Goal: Task Accomplishment & Management: Complete application form

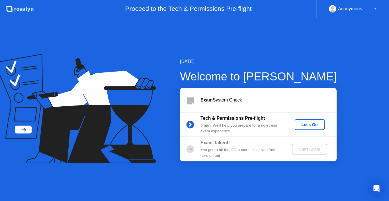
click at [318, 125] on div "Let's Go" at bounding box center [309, 124] width 25 height 5
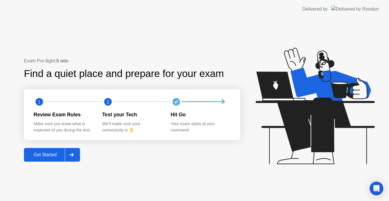
click at [77, 154] on div at bounding box center [72, 154] width 14 height 13
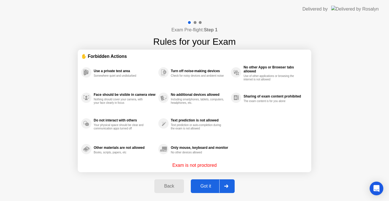
click at [210, 187] on div "Got it" at bounding box center [205, 185] width 27 height 5
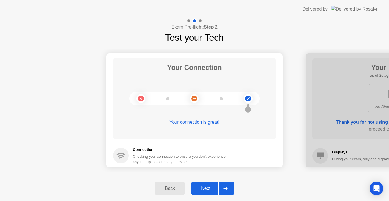
click at [211, 187] on div "Next" at bounding box center [205, 188] width 25 height 5
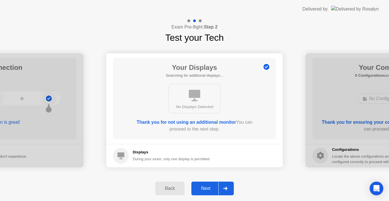
click at [211, 187] on div "Next" at bounding box center [205, 188] width 25 height 5
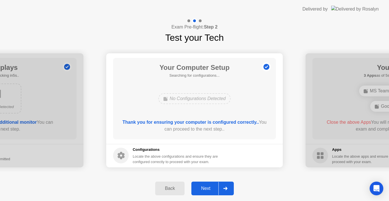
click at [211, 187] on div "Next" at bounding box center [205, 188] width 25 height 5
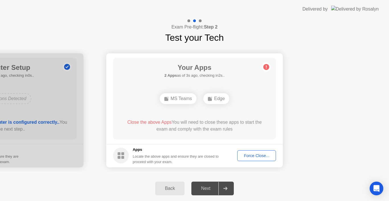
click at [189, 97] on div "MS Teams" at bounding box center [178, 98] width 37 height 11
click at [254, 154] on div "Force Close..." at bounding box center [256, 155] width 35 height 5
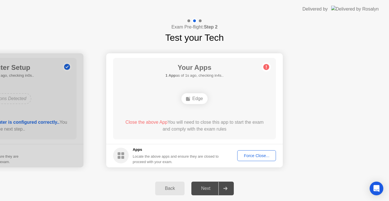
click at [247, 155] on div "Force Close..." at bounding box center [256, 155] width 35 height 5
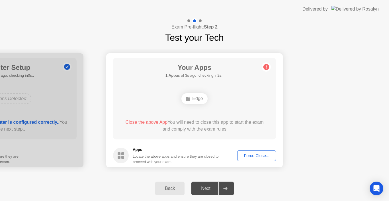
click at [194, 99] on div "Edge" at bounding box center [194, 98] width 26 height 11
click at [265, 69] on circle at bounding box center [266, 67] width 6 height 6
click at [223, 185] on div at bounding box center [225, 188] width 14 height 13
click at [202, 188] on div "Next" at bounding box center [205, 188] width 25 height 5
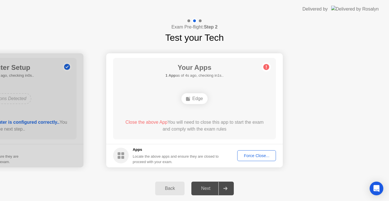
click at [202, 188] on div "Next" at bounding box center [205, 188] width 25 height 5
click at [205, 188] on div "Next" at bounding box center [205, 188] width 25 height 5
drag, startPoint x: 222, startPoint y: 186, endPoint x: 252, endPoint y: 162, distance: 38.9
click at [224, 184] on div at bounding box center [225, 188] width 14 height 13
drag, startPoint x: 253, startPoint y: 161, endPoint x: 259, endPoint y: 148, distance: 14.3
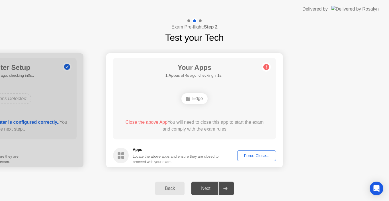
click at [256, 156] on footer "Apps Locate the above apps and ensure they are closed to proceed with your exam…" at bounding box center [194, 155] width 176 height 23
click at [259, 148] on footer "Apps Locate the above apps and ensure they are closed to proceed with your exam…" at bounding box center [194, 155] width 176 height 23
click at [200, 99] on div "Edge" at bounding box center [194, 98] width 26 height 11
click at [196, 100] on div "Edge" at bounding box center [194, 98] width 26 height 11
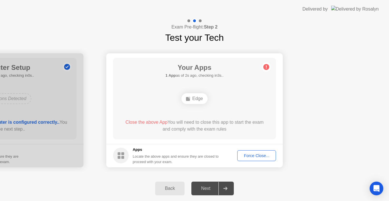
click at [196, 100] on div "Edge" at bounding box center [194, 98] width 26 height 11
click at [169, 186] on div "Back" at bounding box center [170, 188] width 26 height 5
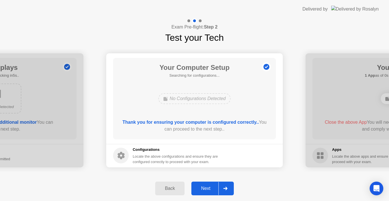
click at [225, 192] on div at bounding box center [225, 188] width 14 height 13
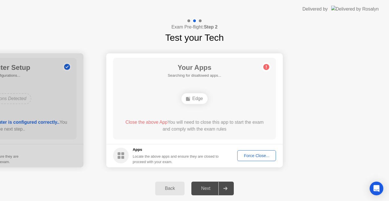
click at [130, 120] on span "Close the above App" at bounding box center [146, 122] width 42 height 5
click at [136, 124] on span "Close the above App" at bounding box center [146, 122] width 42 height 5
click at [250, 158] on div "Force Close..." at bounding box center [256, 155] width 35 height 5
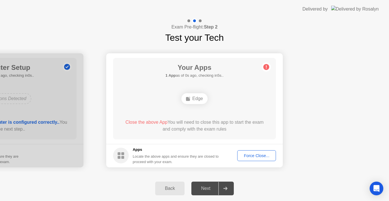
click at [270, 158] on div "Force Close..." at bounding box center [256, 155] width 35 height 5
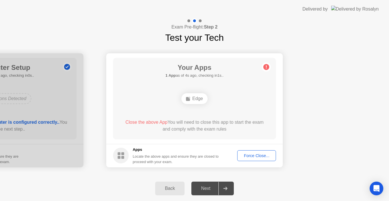
click at [199, 100] on div "Edge" at bounding box center [194, 98] width 26 height 11
click at [144, 123] on span "Close the above App" at bounding box center [146, 122] width 42 height 5
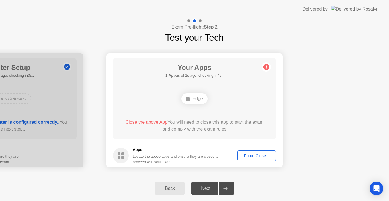
click at [197, 102] on div "Edge" at bounding box center [194, 98] width 26 height 11
click at [162, 192] on button "Back" at bounding box center [169, 188] width 29 height 14
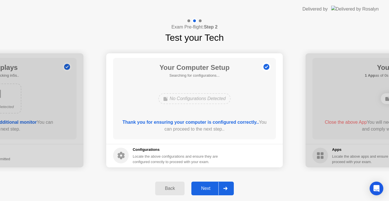
click at [162, 192] on button "Back" at bounding box center [169, 188] width 29 height 14
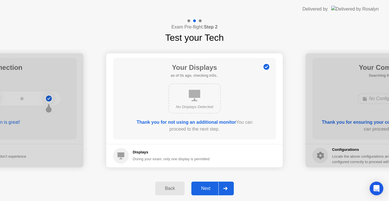
click at [162, 192] on button "Back" at bounding box center [169, 188] width 29 height 14
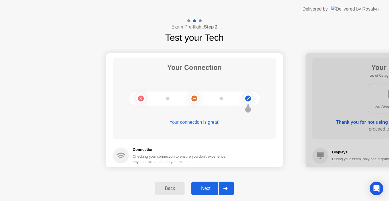
click at [225, 187] on icon at bounding box center [225, 187] width 4 height 3
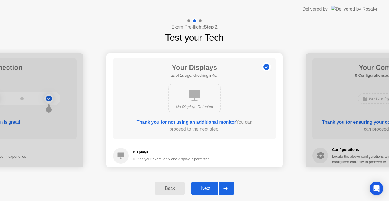
click at [225, 187] on icon at bounding box center [225, 187] width 4 height 3
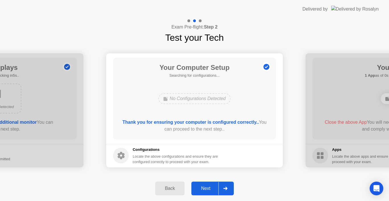
click at [225, 187] on icon at bounding box center [225, 187] width 4 height 3
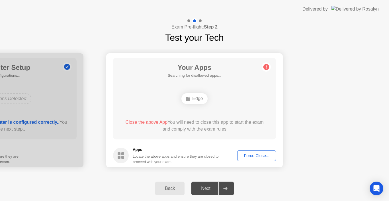
click at [201, 95] on div "Edge" at bounding box center [194, 98] width 26 height 11
click at [201, 101] on div "Edge" at bounding box center [194, 98] width 26 height 11
click at [264, 153] on div "Force Close..." at bounding box center [256, 155] width 35 height 5
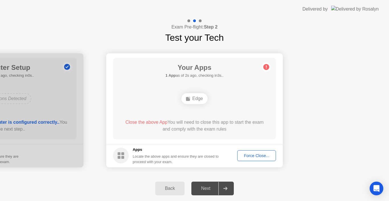
click at [197, 100] on div "Edge" at bounding box center [194, 98] width 26 height 11
click at [265, 155] on div "Force Close..." at bounding box center [256, 155] width 35 height 5
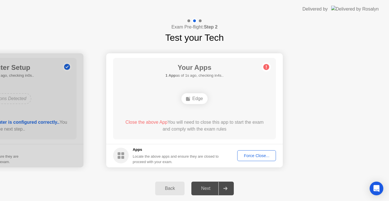
click at [197, 96] on div "Edge" at bounding box center [194, 98] width 26 height 11
click at [266, 67] on circle at bounding box center [266, 67] width 6 height 6
click at [137, 122] on span "Close the above App" at bounding box center [146, 122] width 42 height 5
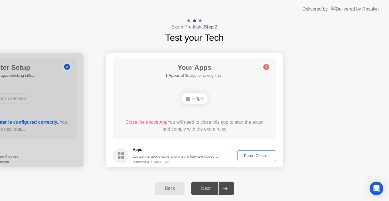
click at [137, 122] on span "Close the above App" at bounding box center [146, 122] width 42 height 5
click at [48, 5] on header "Delivered by" at bounding box center [194, 9] width 389 height 18
click at [172, 186] on div "Back" at bounding box center [170, 188] width 26 height 5
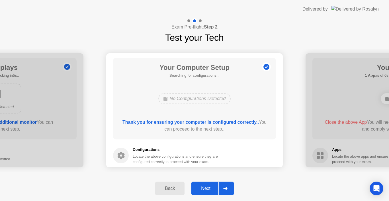
click at [172, 186] on div "Back" at bounding box center [170, 188] width 26 height 5
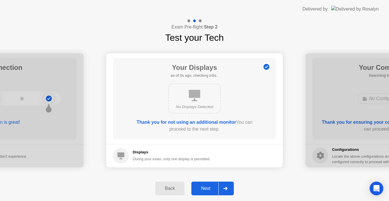
click at [172, 186] on div "Back" at bounding box center [170, 188] width 26 height 5
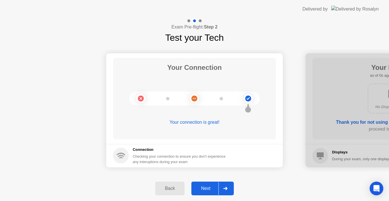
click at [172, 186] on div "Back" at bounding box center [170, 188] width 26 height 5
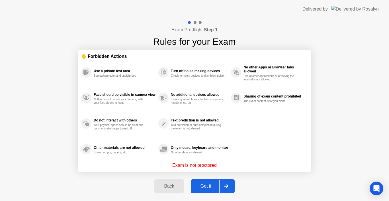
click at [174, 186] on div "Back" at bounding box center [169, 185] width 26 height 5
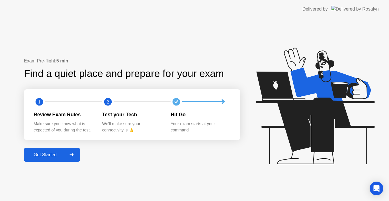
click at [70, 151] on div at bounding box center [72, 154] width 14 height 13
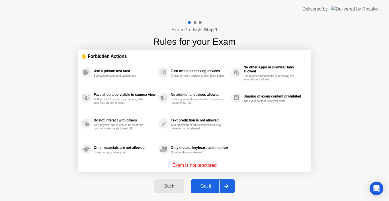
click at [231, 188] on div at bounding box center [226, 185] width 14 height 13
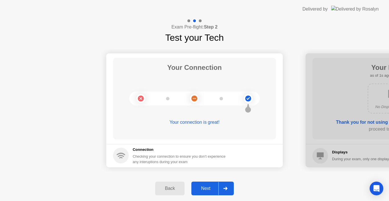
click at [221, 188] on div at bounding box center [225, 188] width 14 height 13
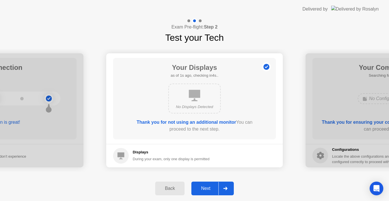
click at [221, 188] on div at bounding box center [225, 188] width 14 height 13
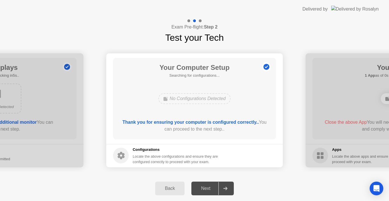
click at [221, 188] on div at bounding box center [225, 188] width 14 height 13
click at [225, 186] on div at bounding box center [225, 188] width 14 height 13
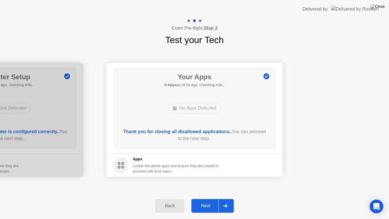
click at [227, 200] on icon at bounding box center [225, 205] width 4 height 3
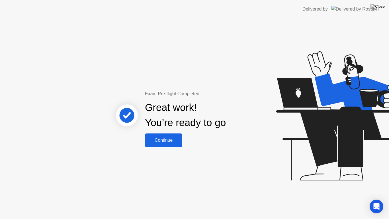
click at [170, 143] on div "Continue" at bounding box center [164, 139] width 34 height 5
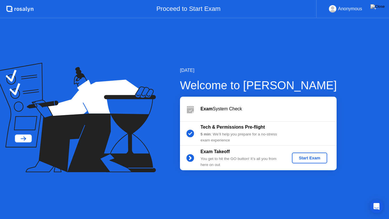
click at [303, 155] on div "Start Exam" at bounding box center [309, 157] width 30 height 5
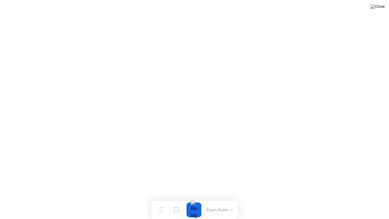
click at [224, 200] on button "Exam Rules" at bounding box center [220, 209] width 30 height 5
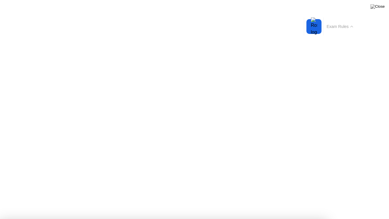
click at [343, 31] on div "Exam Rules" at bounding box center [339, 26] width 33 height 18
click at [341, 27] on button "Exam Rules" at bounding box center [340, 26] width 30 height 5
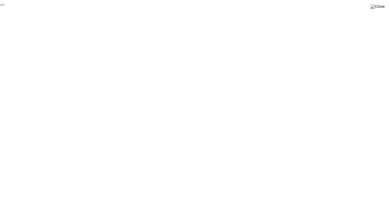
click div "End Proctoring Session"
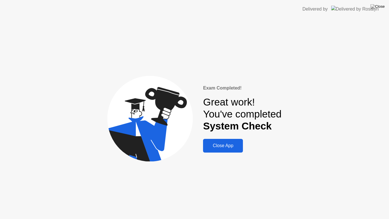
click at [225, 146] on div "Close App" at bounding box center [223, 145] width 36 height 5
